Goal: Obtain resource: Download file/media

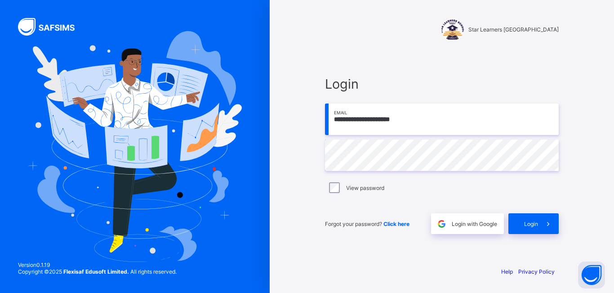
click at [542, 223] on span at bounding box center [548, 223] width 21 height 21
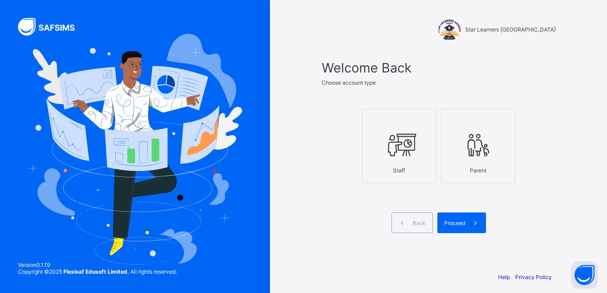
click at [415, 176] on div "Staff" at bounding box center [398, 170] width 65 height 16
click at [454, 223] on span "Proceed" at bounding box center [454, 222] width 21 height 7
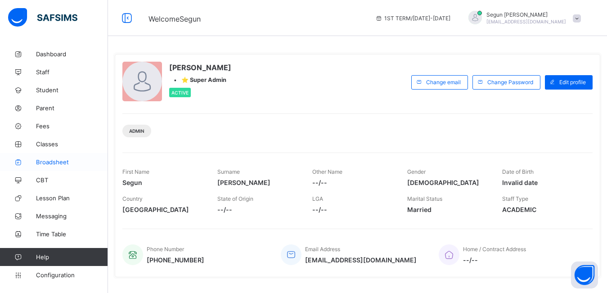
click at [53, 164] on span "Broadsheet" at bounding box center [72, 161] width 72 height 7
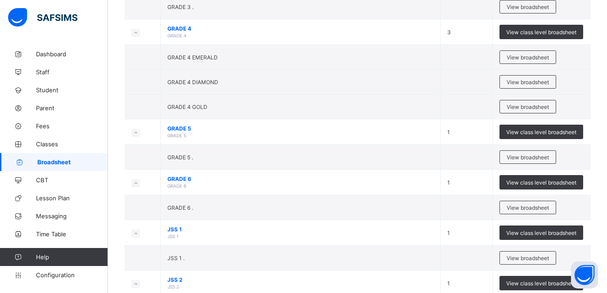
scroll to position [283, 0]
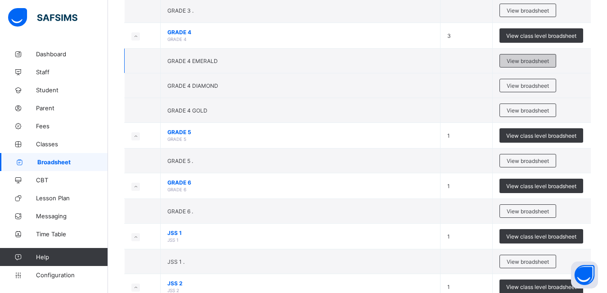
click at [524, 60] on span "View broadsheet" at bounding box center [527, 61] width 42 height 7
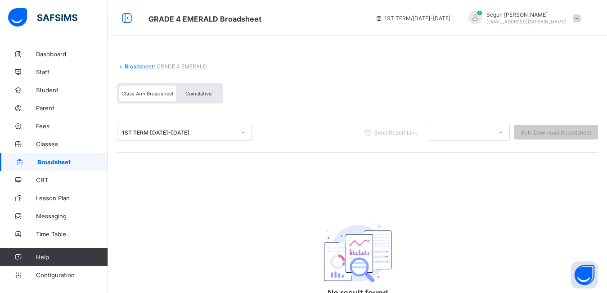
click at [204, 98] on div "Cumulative" at bounding box center [198, 93] width 45 height 16
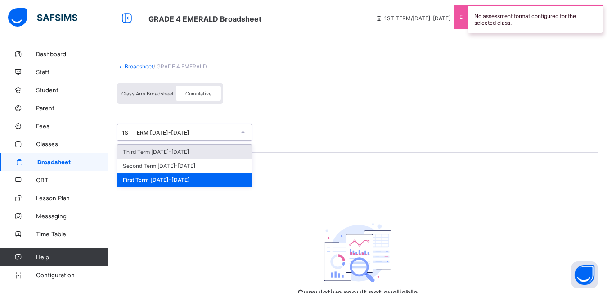
click at [175, 134] on div "1ST TERM 2024-2025" at bounding box center [178, 132] width 113 height 7
click at [171, 155] on div "Third Term 2024-2025" at bounding box center [184, 152] width 134 height 14
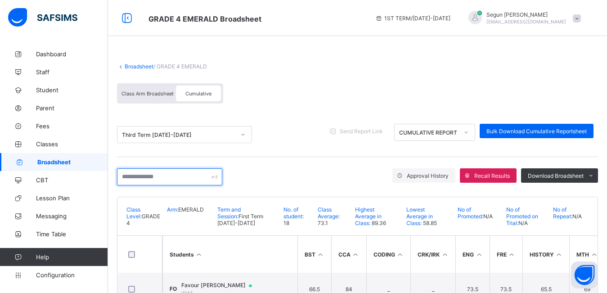
click at [181, 181] on input "text" at bounding box center [169, 176] width 105 height 17
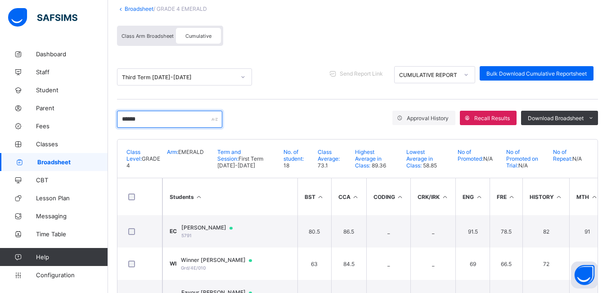
scroll to position [99, 0]
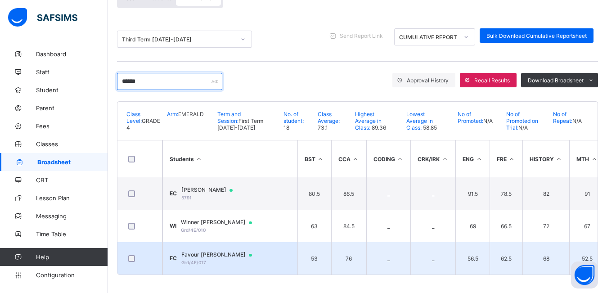
type input "******"
click at [193, 259] on span "Grd/4E/017" at bounding box center [193, 261] width 25 height 5
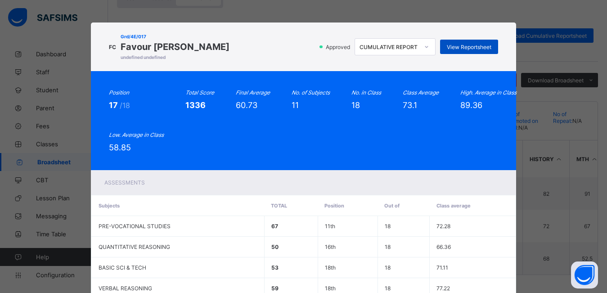
click at [468, 49] on span "View Reportsheet" at bounding box center [468, 47] width 45 height 7
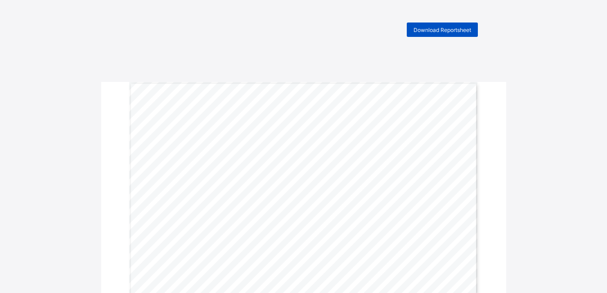
click at [434, 36] on div "Download Reportsheet" at bounding box center [441, 29] width 71 height 14
